Goal: Transaction & Acquisition: Book appointment/travel/reservation

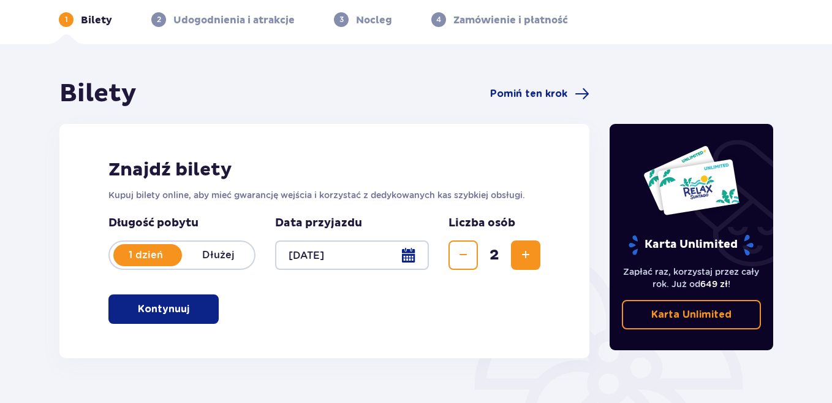
scroll to position [75, 0]
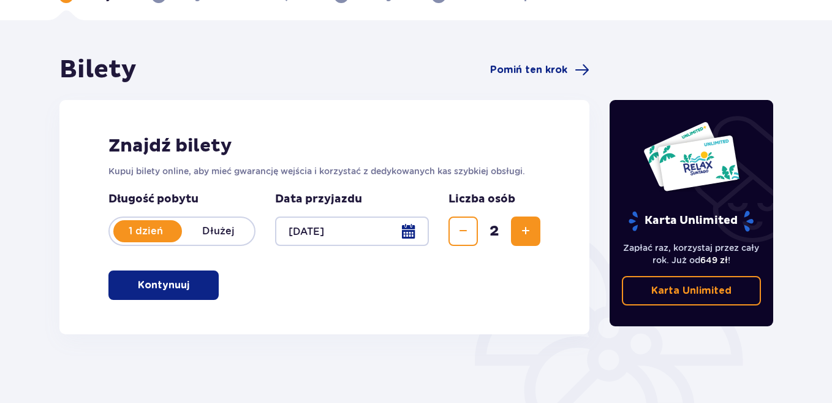
click at [172, 288] on p "Kontynuuj" at bounding box center [163, 284] width 51 height 13
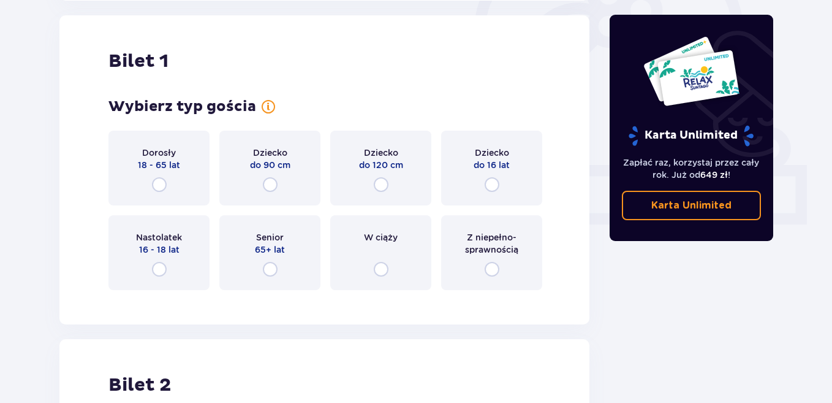
scroll to position [409, 0]
click at [159, 180] on input "radio" at bounding box center [159, 183] width 15 height 15
radio input "true"
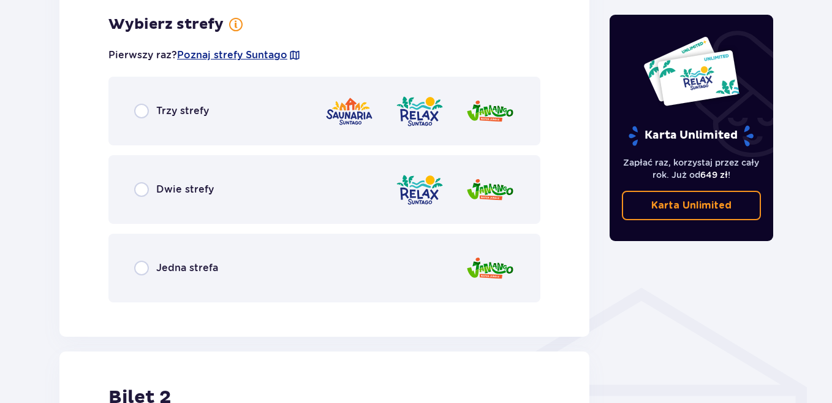
scroll to position [708, 0]
click at [138, 110] on input "radio" at bounding box center [141, 110] width 15 height 15
radio input "true"
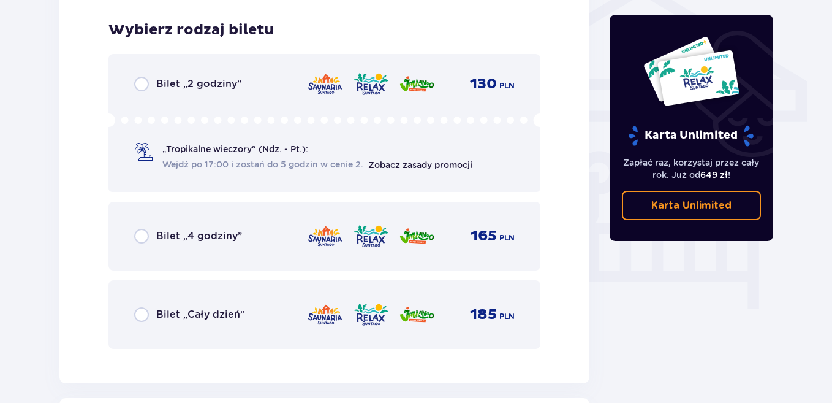
scroll to position [1019, 0]
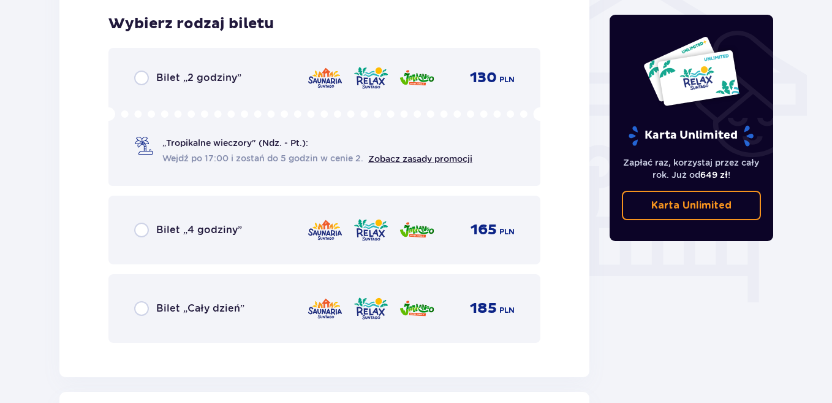
click at [145, 305] on input "radio" at bounding box center [141, 308] width 15 height 15
radio input "true"
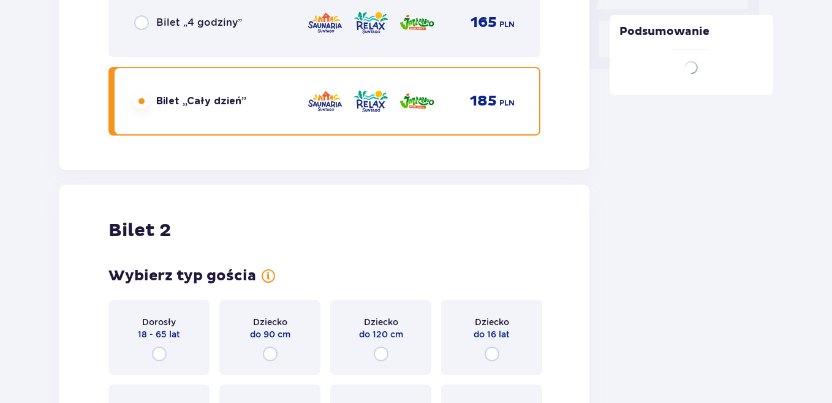
scroll to position [1396, 0]
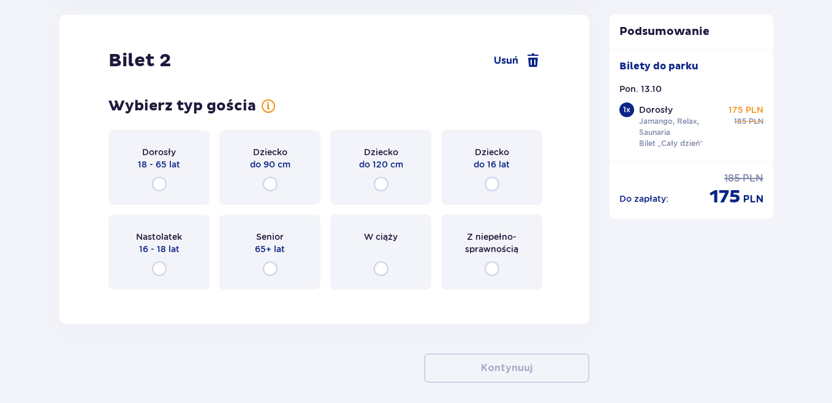
click at [161, 180] on input "radio" at bounding box center [159, 183] width 15 height 15
radio input "true"
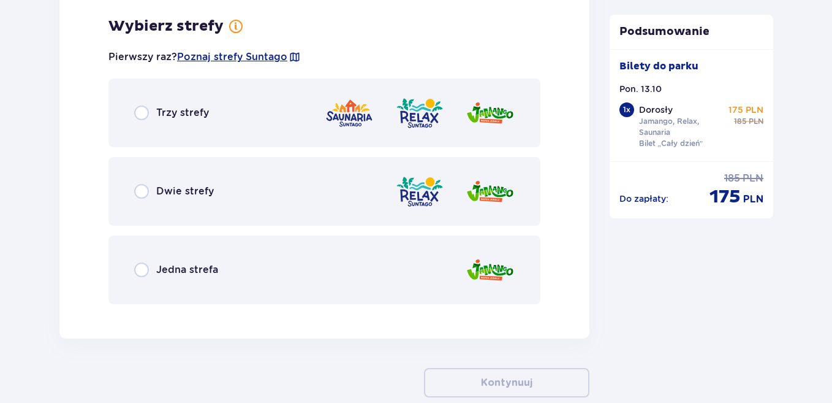
scroll to position [1695, 0]
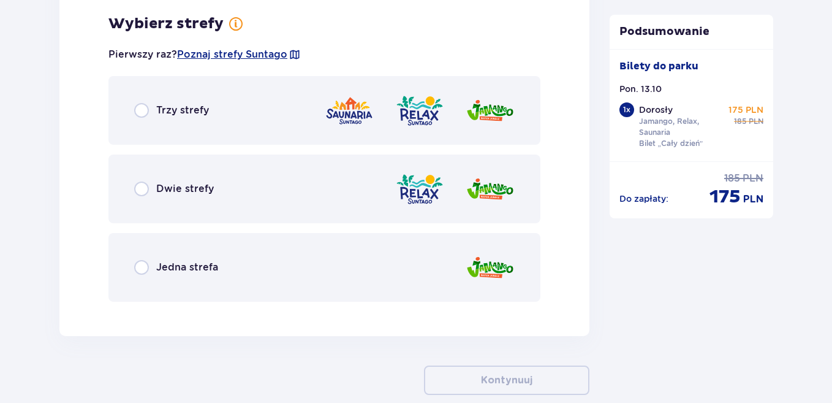
click at [145, 112] on input "radio" at bounding box center [141, 110] width 15 height 15
radio input "true"
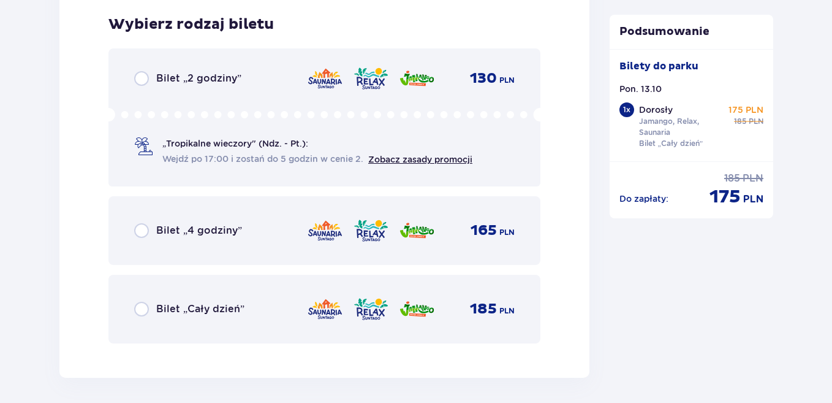
scroll to position [2006, 0]
click at [140, 310] on input "radio" at bounding box center [141, 308] width 15 height 15
radio input "true"
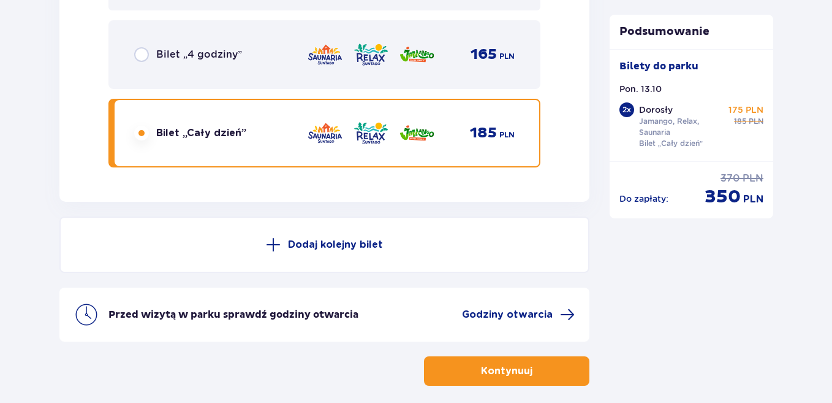
scroll to position [2170, 0]
